Goal: Navigation & Orientation: Find specific page/section

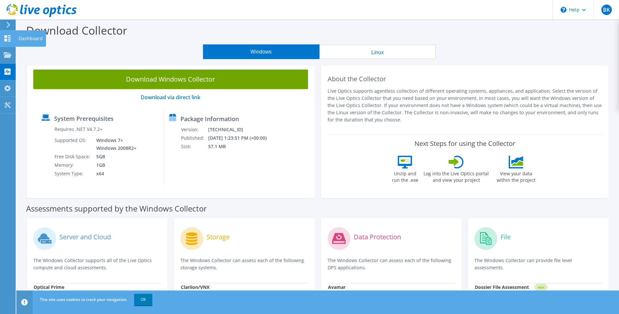
click at [24, 38] on div "Dashboard" at bounding box center [30, 38] width 31 height 16
